Goal: Contribute content: Add original content to the website for others to see

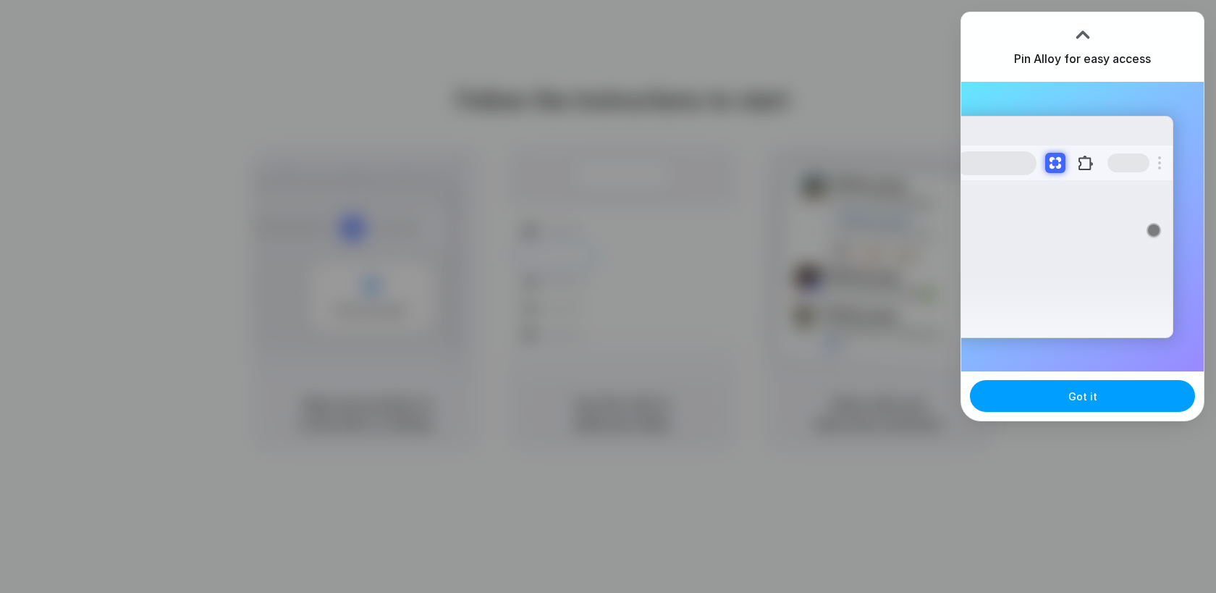
click at [1053, 405] on button "Got it" at bounding box center [1082, 396] width 225 height 32
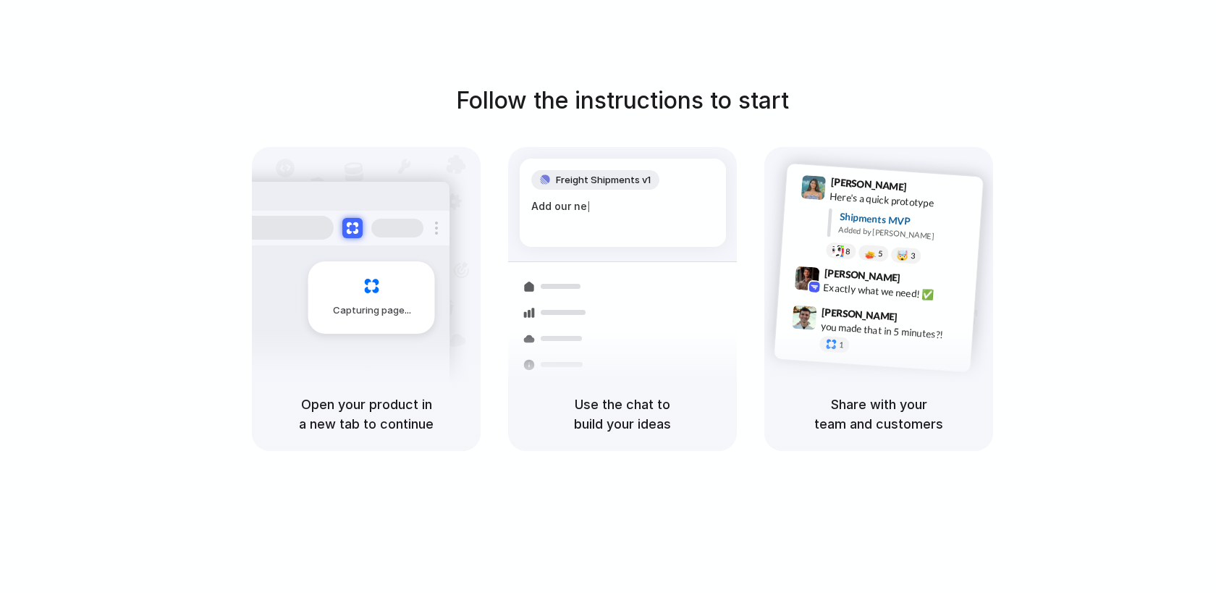
click at [615, 182] on span "Freight Shipments v1" at bounding box center [603, 180] width 95 height 14
click at [374, 294] on div "Capturing page" at bounding box center [371, 297] width 127 height 72
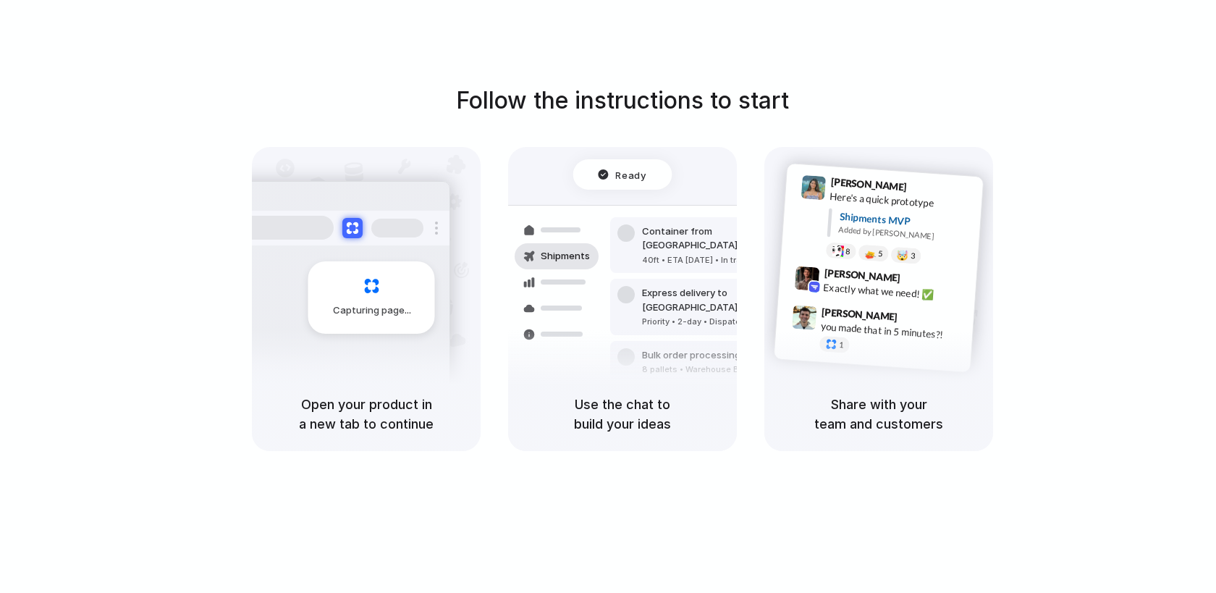
click at [899, 52] on div "Follow the instructions to start Capturing page Open your product in a new tab …" at bounding box center [622, 311] width 1245 height 622
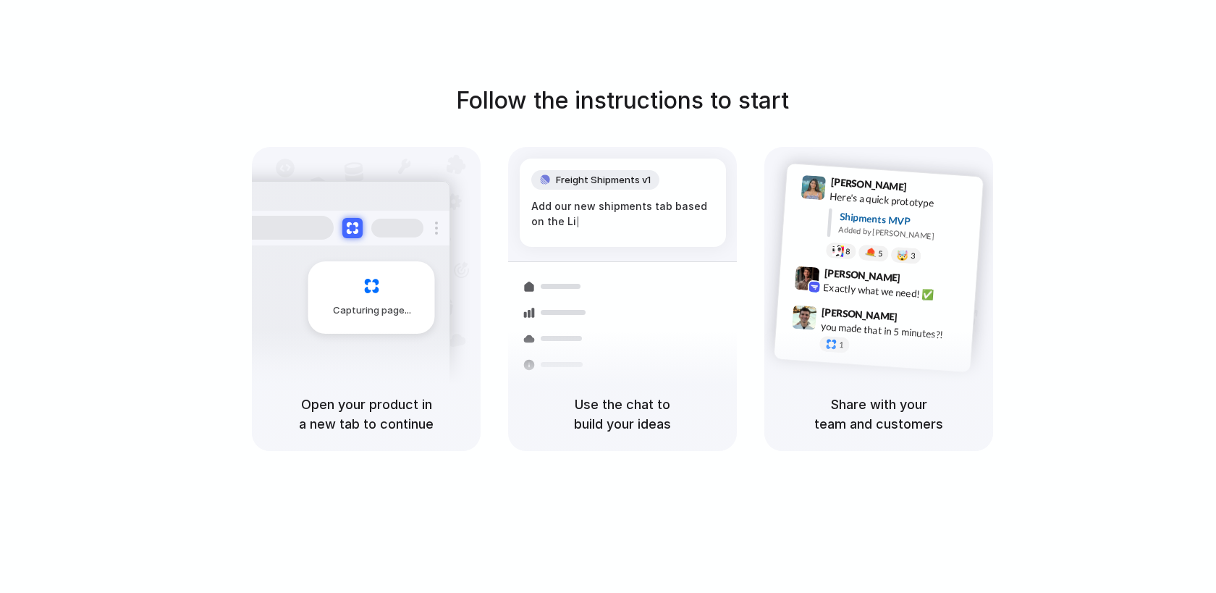
click at [381, 292] on div "Capturing page" at bounding box center [371, 297] width 127 height 72
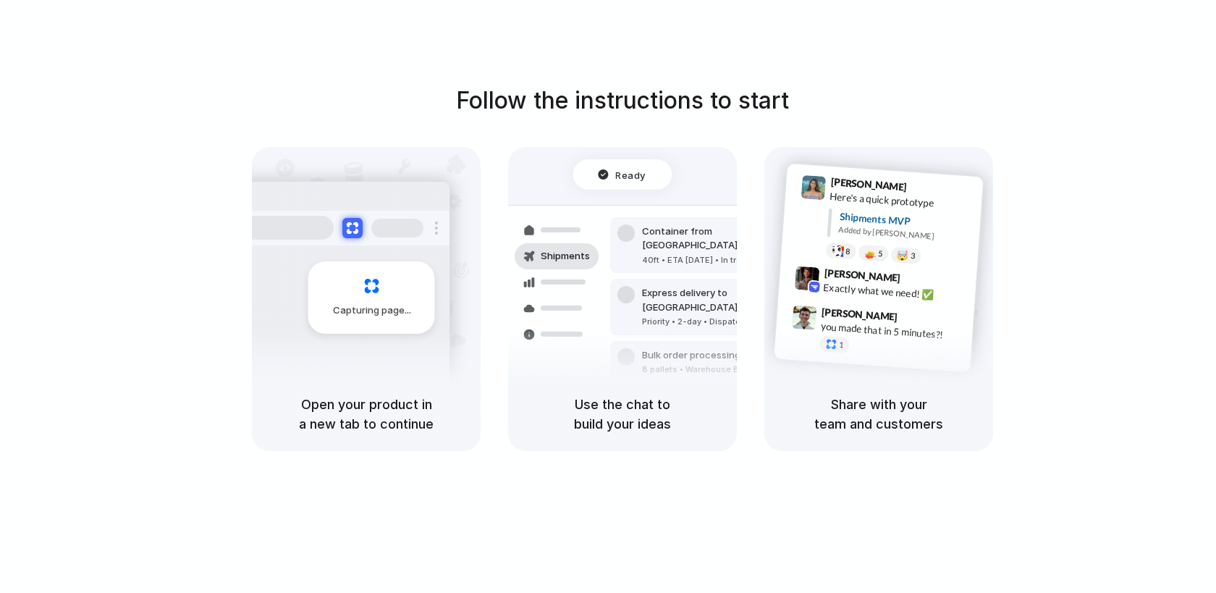
click at [592, 154] on div "Ready Shipments Container from [GEOGRAPHIC_DATA] 40ft • ETA [DATE] • In transit…" at bounding box center [622, 262] width 229 height 230
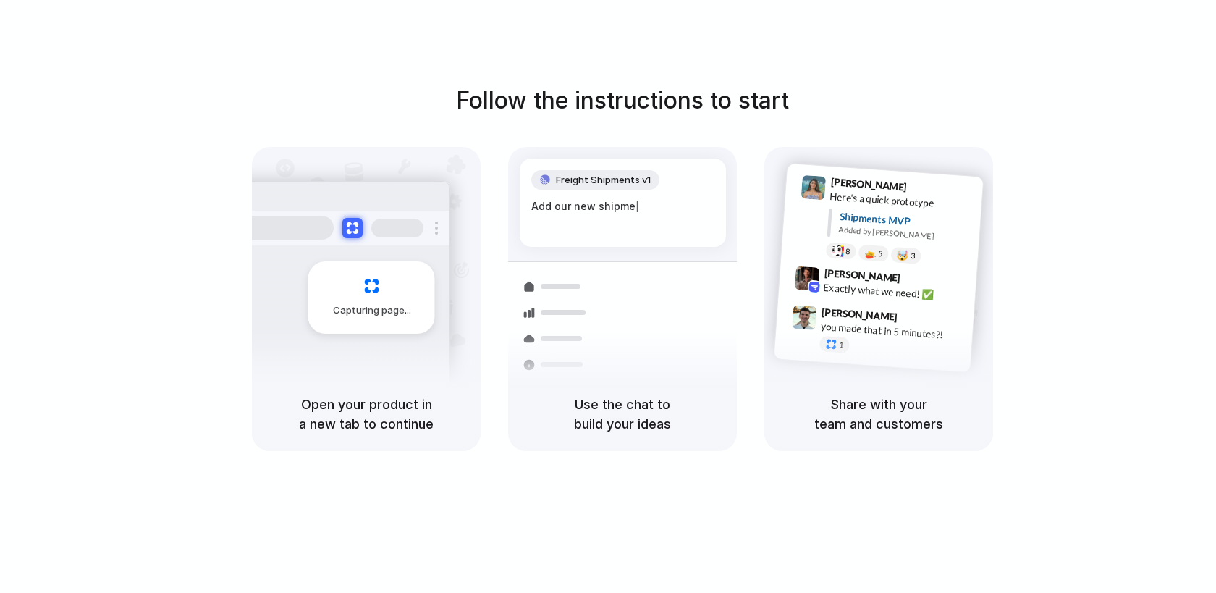
click at [372, 269] on div "Capturing page" at bounding box center [371, 297] width 127 height 72
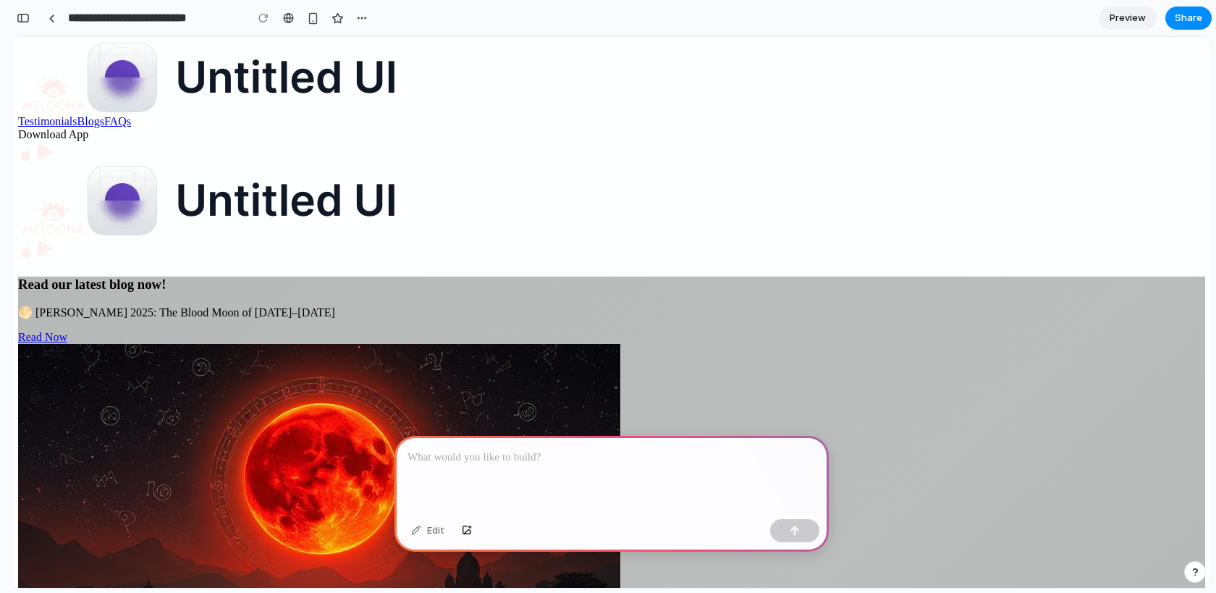
drag, startPoint x: 426, startPoint y: 510, endPoint x: 302, endPoint y: 404, distance: 162.8
click at [476, 456] on p at bounding box center [612, 457] width 408 height 17
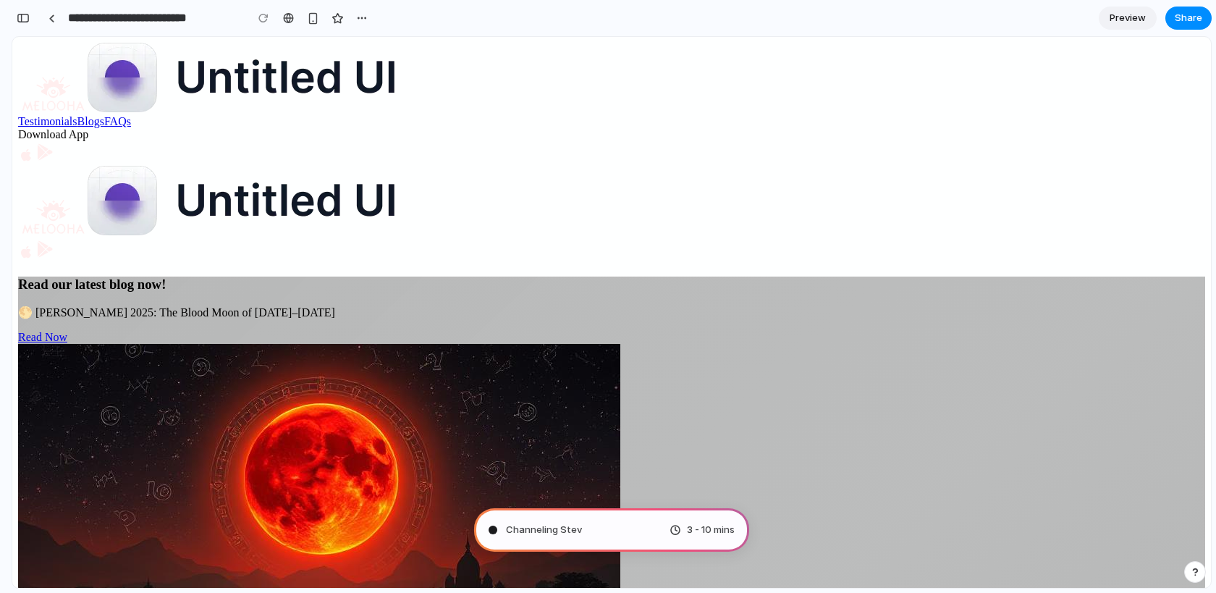
type input "**********"
